Goal: Information Seeking & Learning: Find specific fact

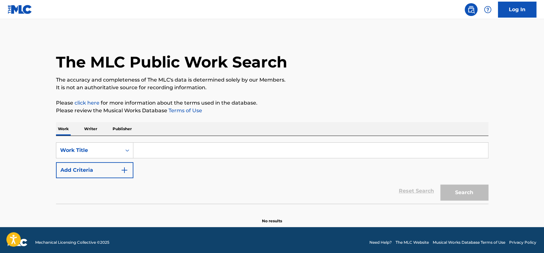
click at [92, 128] on p "Writer" at bounding box center [90, 128] width 17 height 13
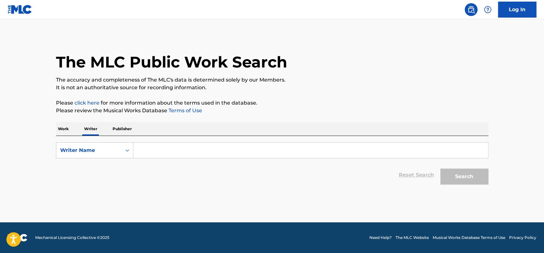
click at [163, 155] on input "Search Form" at bounding box center [310, 150] width 355 height 15
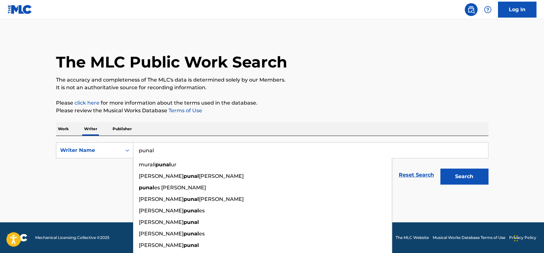
type input "punal"
click at [440, 169] on button "Search" at bounding box center [464, 177] width 48 height 16
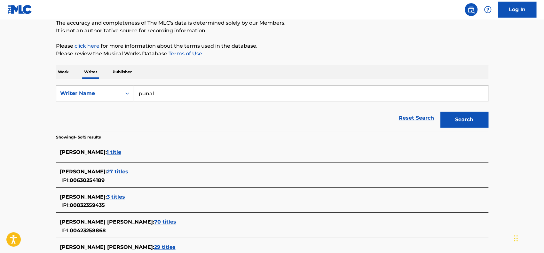
scroll to position [96, 0]
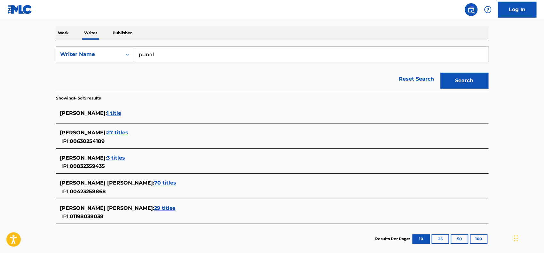
click at [67, 35] on p "Work" at bounding box center [63, 32] width 15 height 13
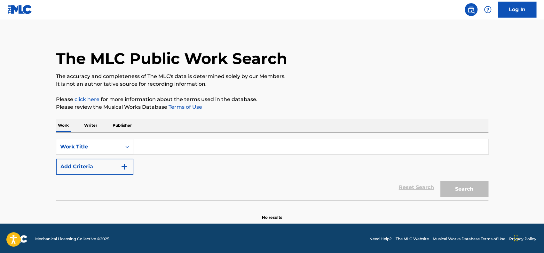
scroll to position [4, 0]
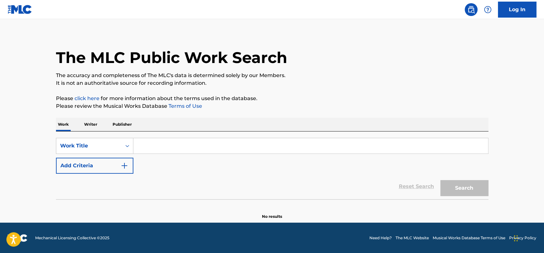
click at [153, 148] on input "Search Form" at bounding box center [310, 145] width 355 height 15
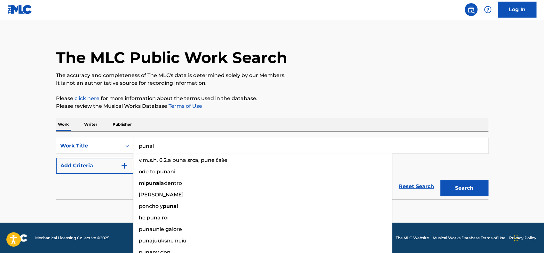
type input "punal"
click at [440, 180] on button "Search" at bounding box center [464, 188] width 48 height 16
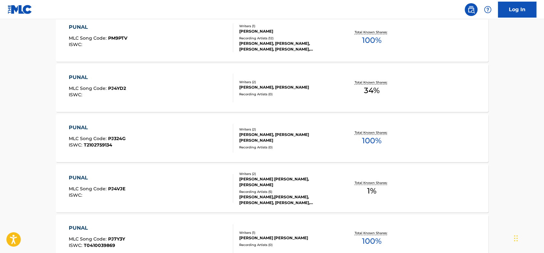
scroll to position [292, 0]
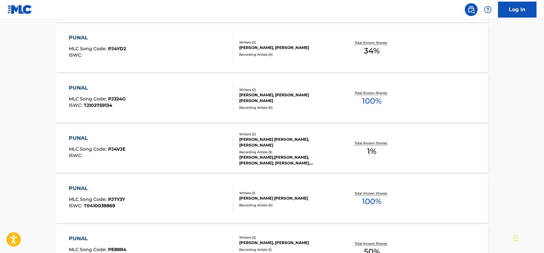
click at [167, 150] on div "PUNAL MLC Song Code : PJ4VJE ISWC :" at bounding box center [151, 148] width 164 height 29
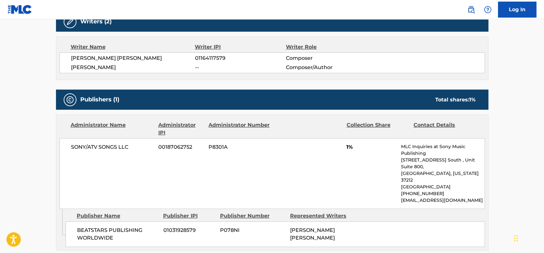
scroll to position [180, 0]
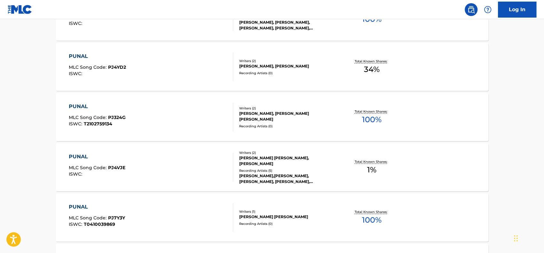
scroll to position [210, 0]
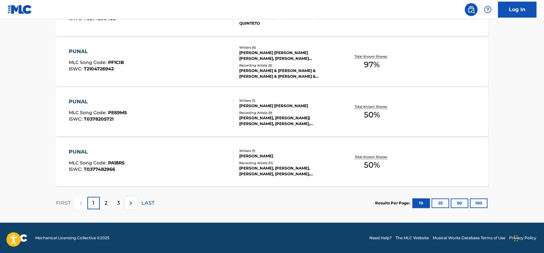
click at [105, 205] on p "2" at bounding box center [106, 203] width 3 height 8
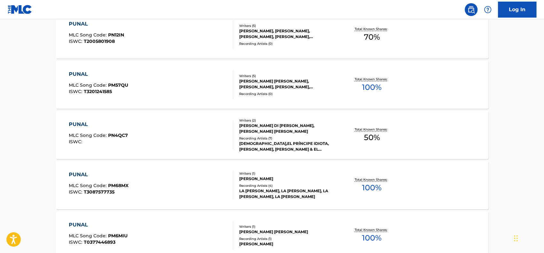
scroll to position [434, 0]
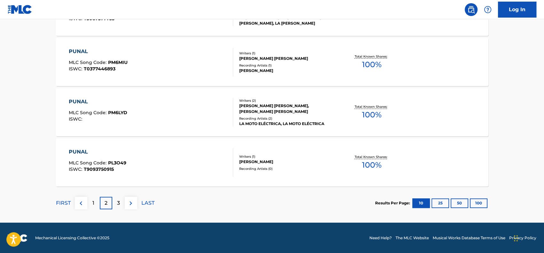
click at [114, 200] on div "3" at bounding box center [118, 203] width 12 height 12
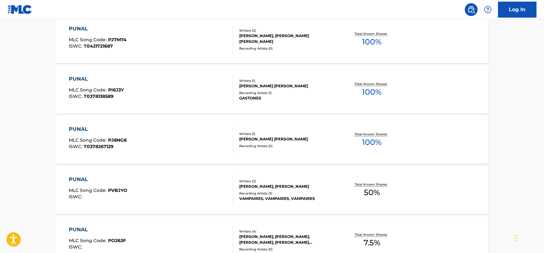
scroll to position [274, 0]
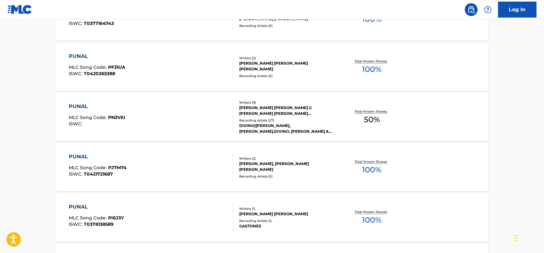
click at [168, 118] on div "PUNAL MLC Song Code : PN3VKI ISWC :" at bounding box center [151, 117] width 164 height 29
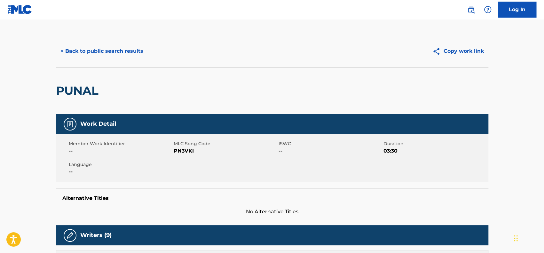
click at [87, 49] on button "< Back to public search results" at bounding box center [102, 51] width 92 height 16
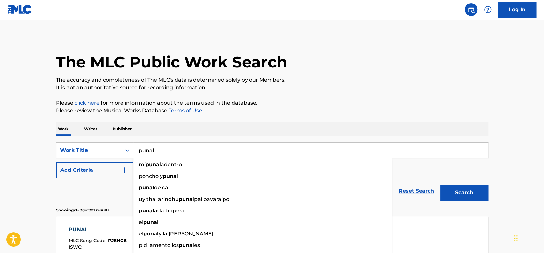
drag, startPoint x: 167, startPoint y: 151, endPoint x: 107, endPoint y: 130, distance: 63.3
click at [119, 144] on div "SearchWithCriteriace1f96f1-06cf-404a-ae52-50eb425568f3 Work Title punal mi puna…" at bounding box center [272, 150] width 432 height 16
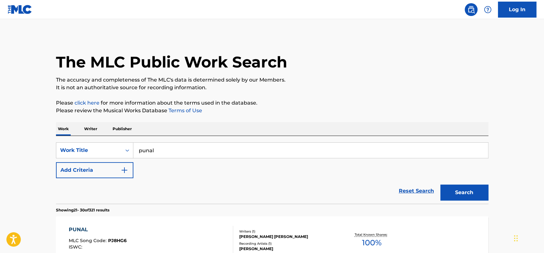
click at [99, 126] on div "Work Writer Publisher" at bounding box center [272, 128] width 432 height 13
click at [97, 130] on p "Writer" at bounding box center [90, 128] width 17 height 13
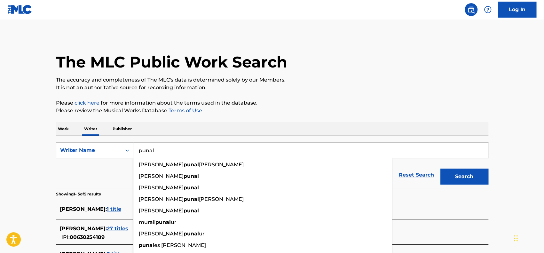
drag, startPoint x: 182, startPoint y: 151, endPoint x: 120, endPoint y: 139, distance: 63.1
click at [115, 142] on div "SearchWithCriteriae19a58ec-4238-4472-a9b0-2747ffba7ae2 Writer Name punal [PERSO…" at bounding box center [272, 150] width 432 height 16
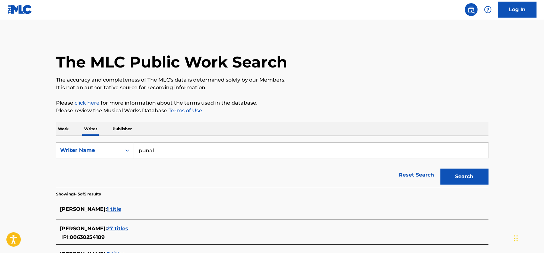
click at [125, 131] on p "Publisher" at bounding box center [122, 128] width 23 height 13
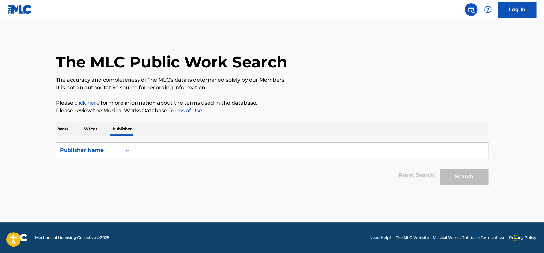
click at [156, 149] on input "Search Form" at bounding box center [310, 150] width 355 height 15
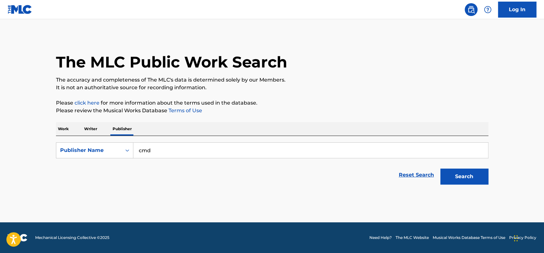
type input "cmd"
click at [440, 169] on button "Search" at bounding box center [464, 177] width 48 height 16
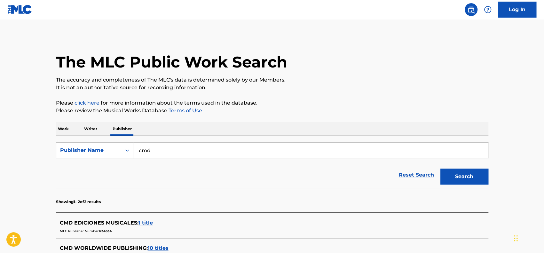
scroll to position [92, 0]
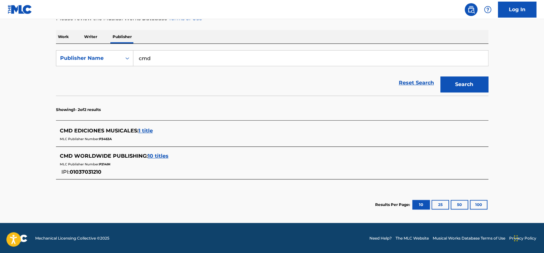
click at [161, 154] on span "10 titles" at bounding box center [158, 156] width 21 height 6
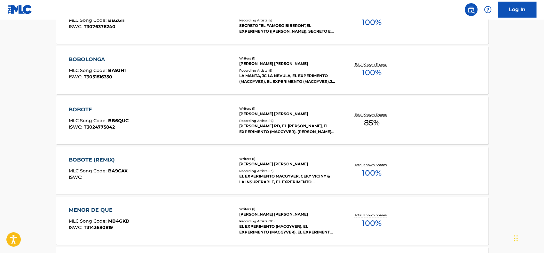
scroll to position [380, 0]
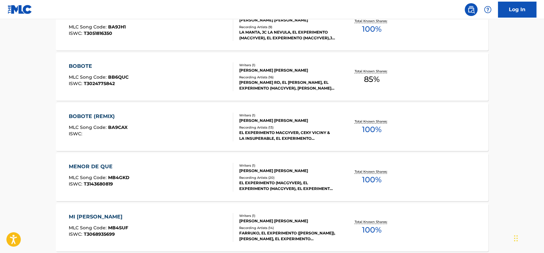
click at [125, 69] on div "BOBOTE" at bounding box center [99, 66] width 60 height 8
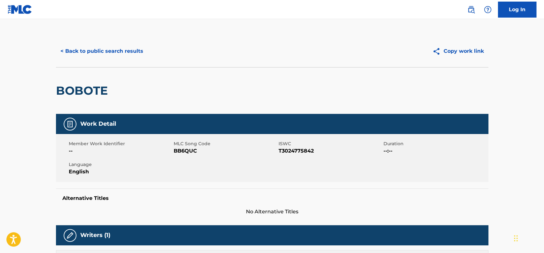
click at [76, 61] on div "< Back to public search results Copy work link" at bounding box center [272, 51] width 432 height 32
click at [77, 55] on button "< Back to public search results" at bounding box center [102, 51] width 92 height 16
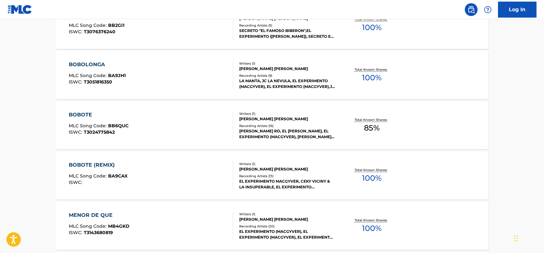
scroll to position [329, 0]
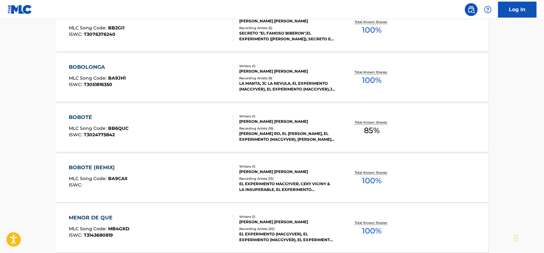
click at [139, 122] on div "BOBOTE MLC Song Code : BB6QUC ISWC : T3024775842" at bounding box center [151, 128] width 164 height 29
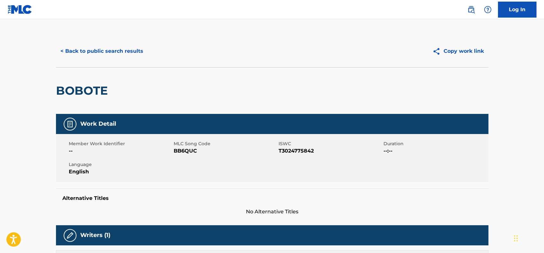
click at [94, 57] on button "< Back to public search results" at bounding box center [102, 51] width 92 height 16
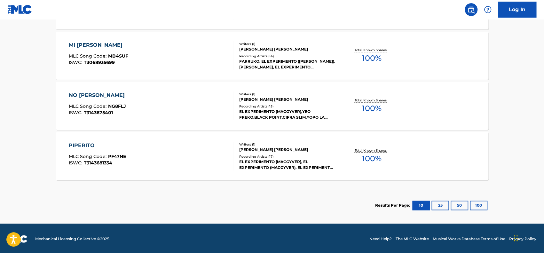
scroll to position [553, 0]
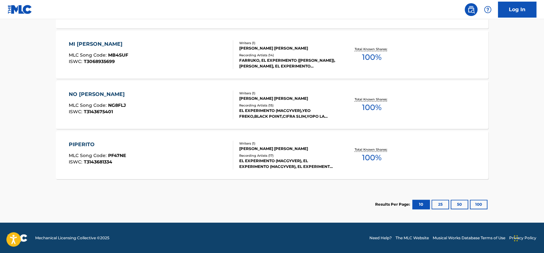
click at [143, 48] on div "MI [PERSON_NAME] MLC Song Code : MB4SUF ISWC : T3068935699" at bounding box center [151, 54] width 164 height 29
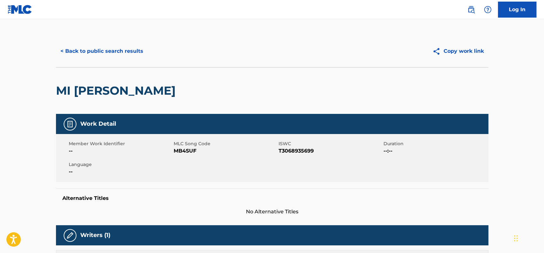
click at [65, 50] on button "< Back to public search results" at bounding box center [102, 51] width 92 height 16
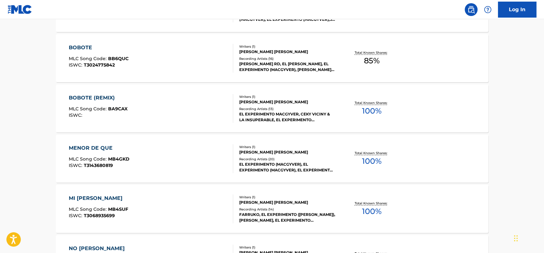
scroll to position [393, 0]
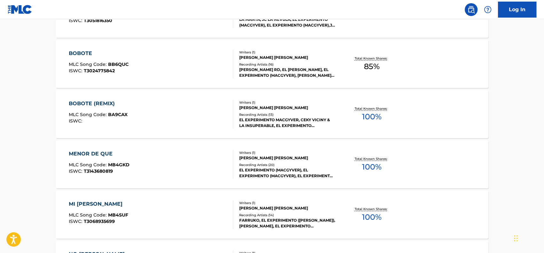
click at [155, 105] on div "BOBOTE (REMIX) MLC Song Code : BA9CAX ISWC :" at bounding box center [151, 114] width 164 height 29
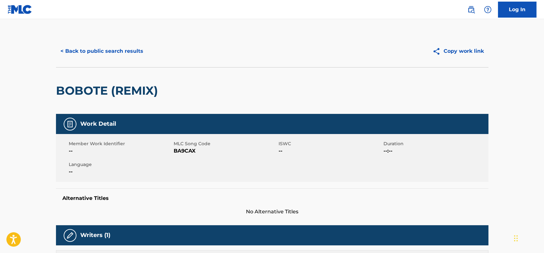
click at [83, 54] on button "< Back to public search results" at bounding box center [102, 51] width 92 height 16
